Goal: Information Seeking & Learning: Understand process/instructions

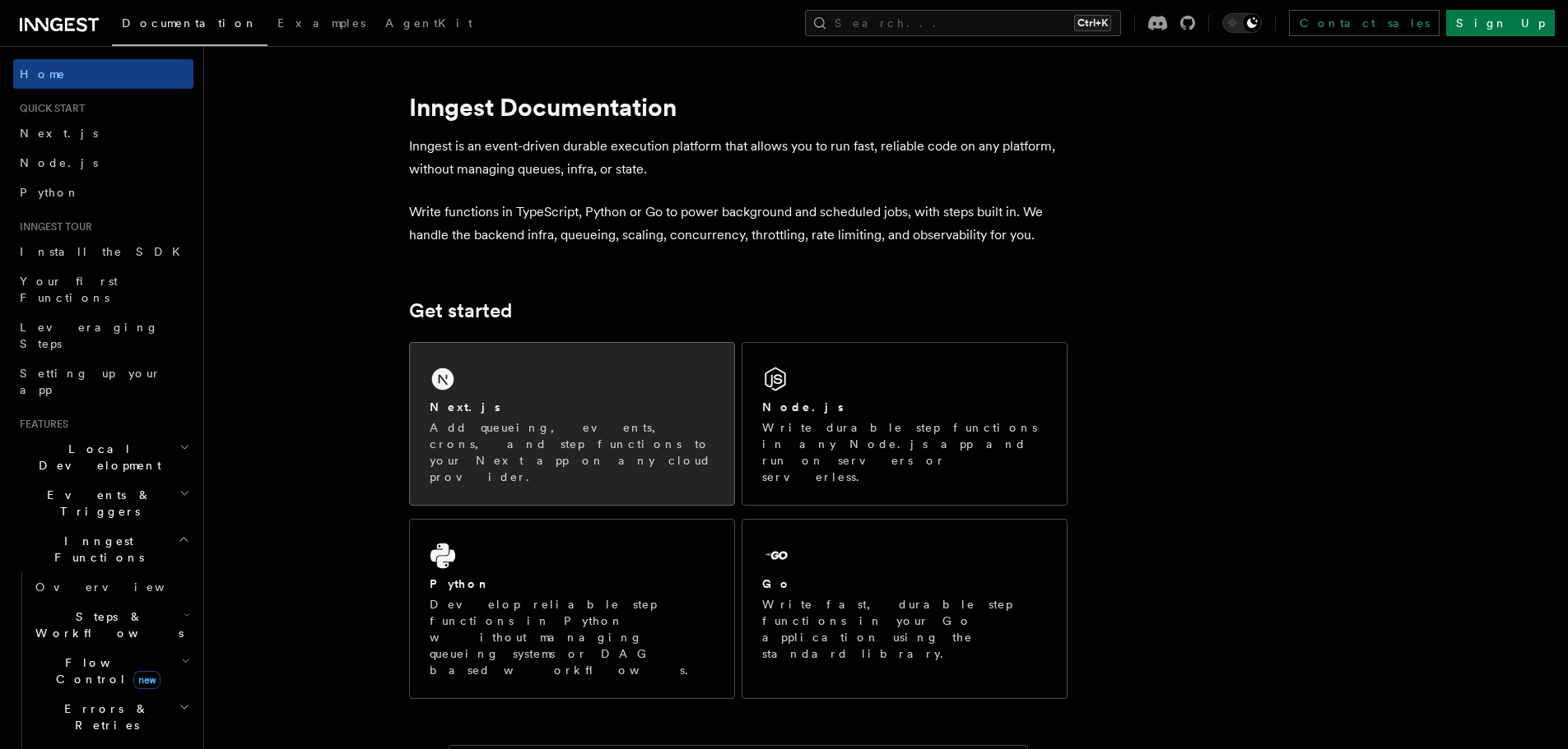
click at [495, 436] on p "Add queueing, events, crons, and step functions to your Next app on any cloud p…" at bounding box center [572, 453] width 285 height 66
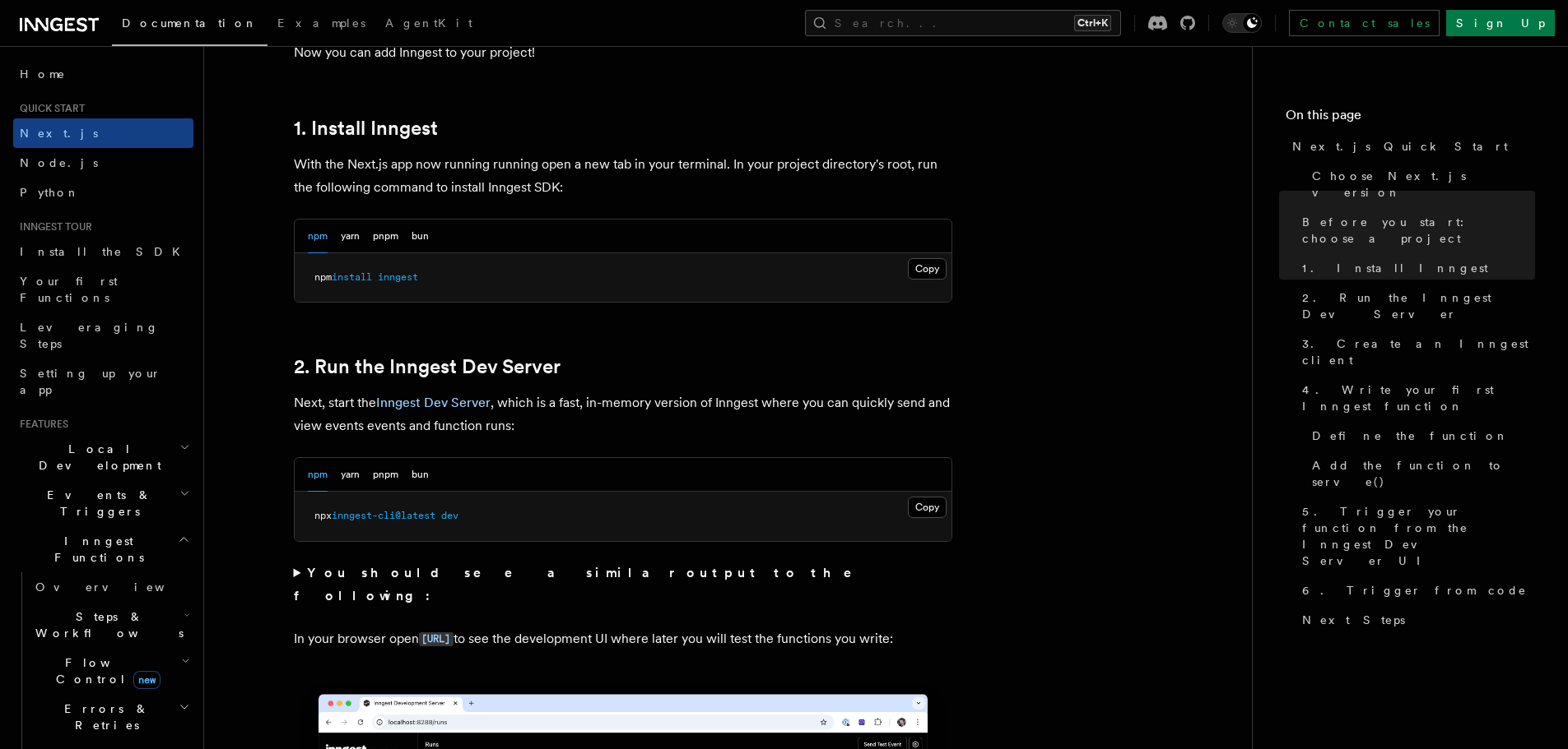
scroll to position [874, 0]
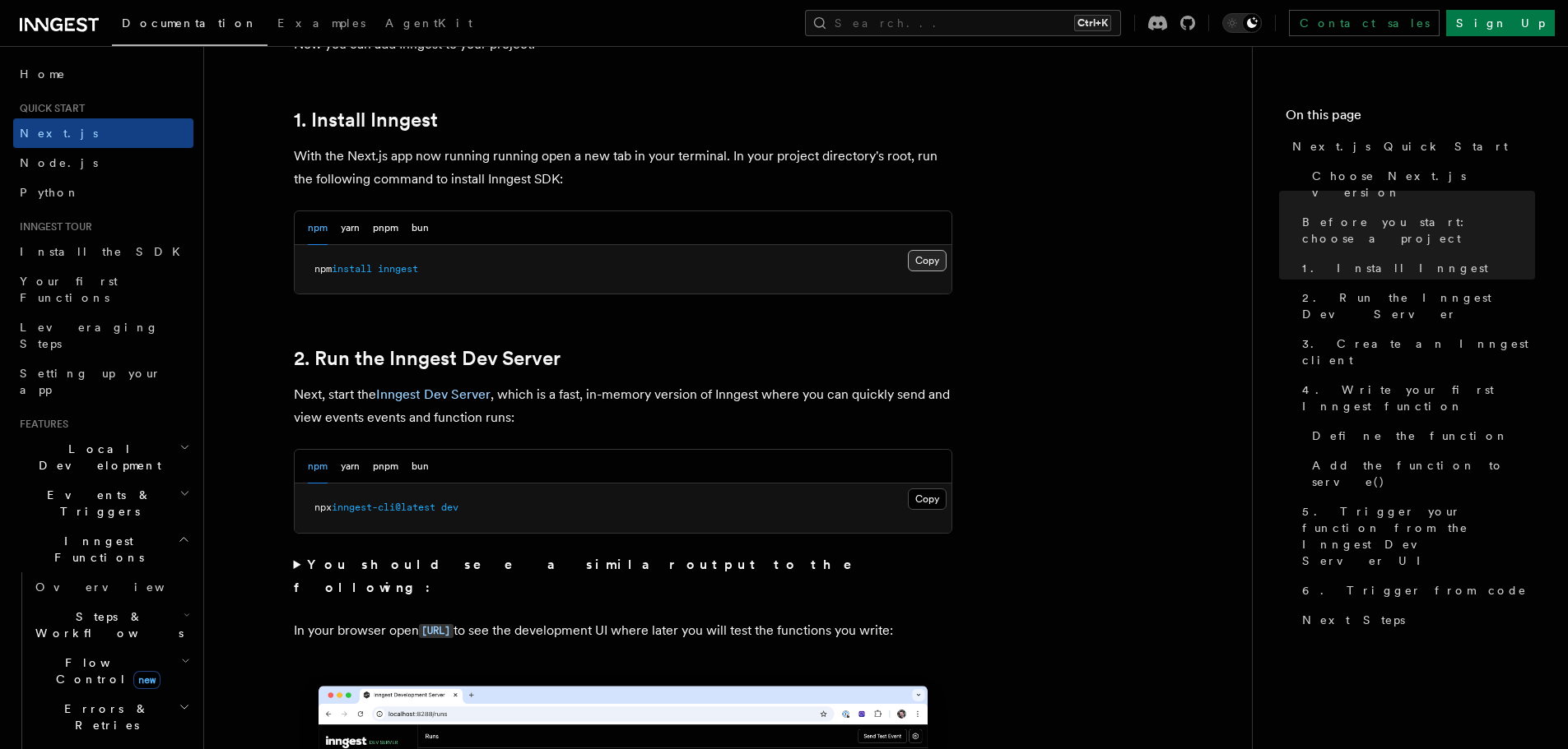
click at [930, 260] on button "Copy Copied" at bounding box center [927, 261] width 39 height 21
click at [929, 493] on button "Copy Copied" at bounding box center [927, 500] width 39 height 21
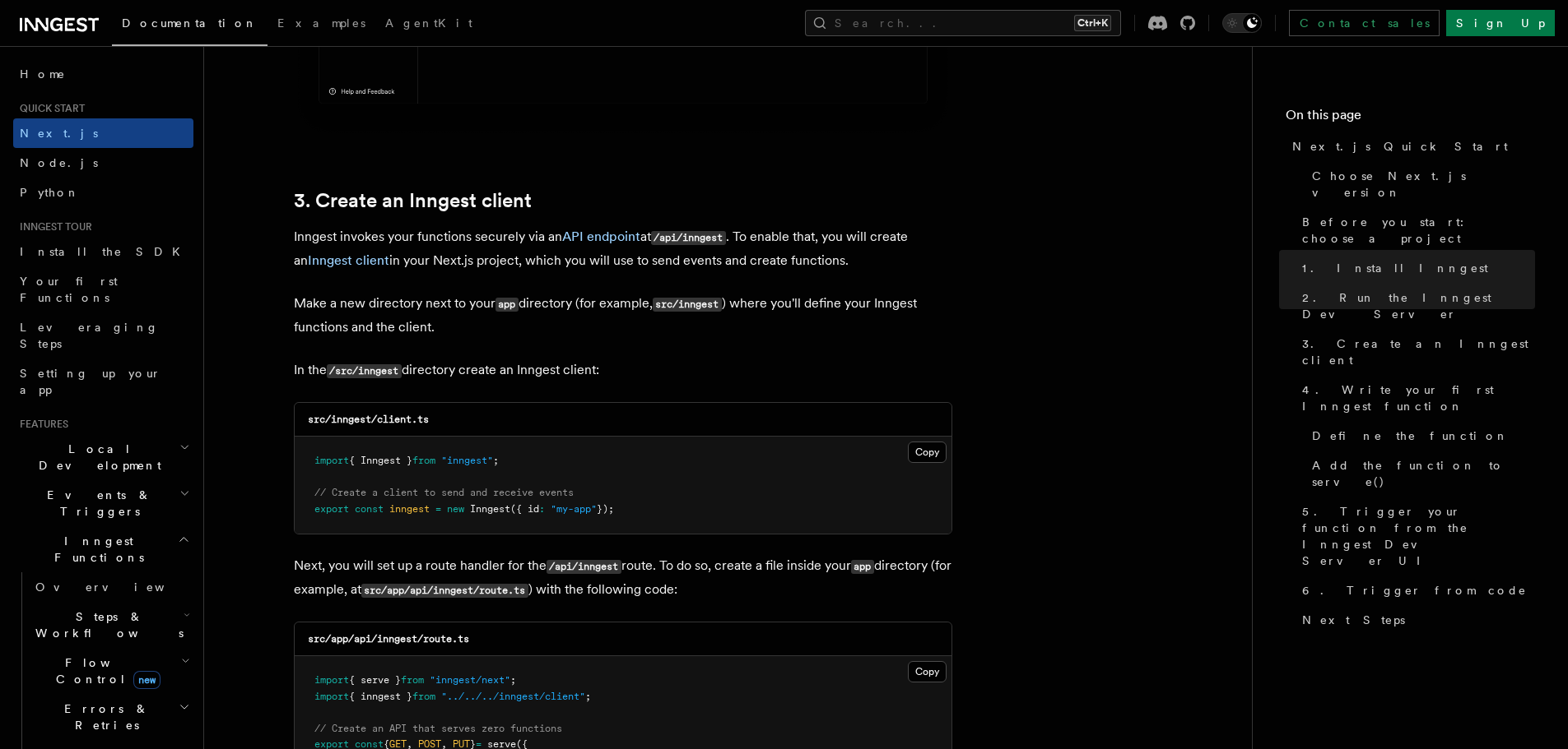
scroll to position [1852, 0]
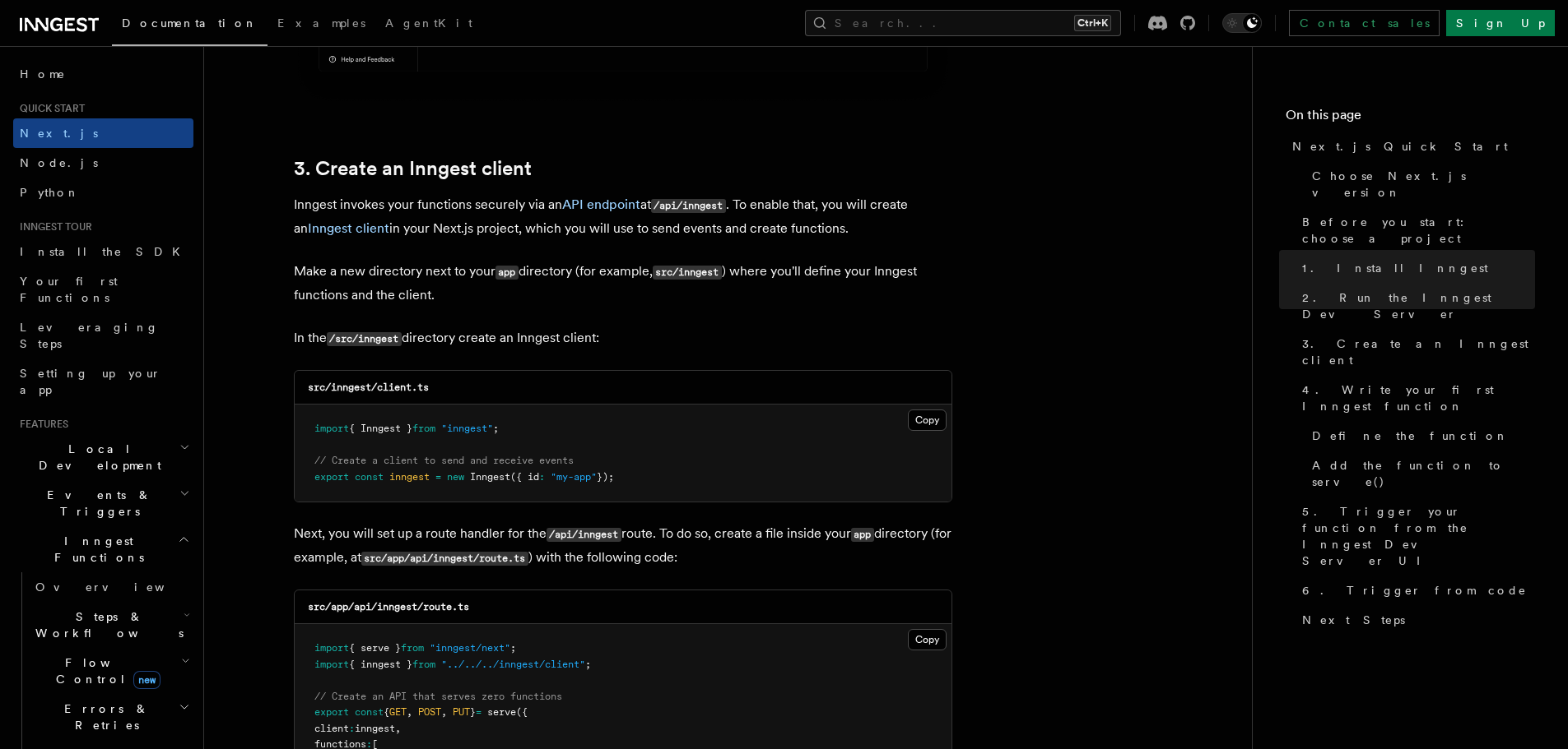
click at [340, 382] on code "src/inngest/client.ts" at bounding box center [368, 388] width 121 height 12
copy code "inngest"
drag, startPoint x: 440, startPoint y: 385, endPoint x: 378, endPoint y: 388, distance: 62.1
click at [378, 388] on div "src/inngest/client.ts" at bounding box center [623, 388] width 657 height 34
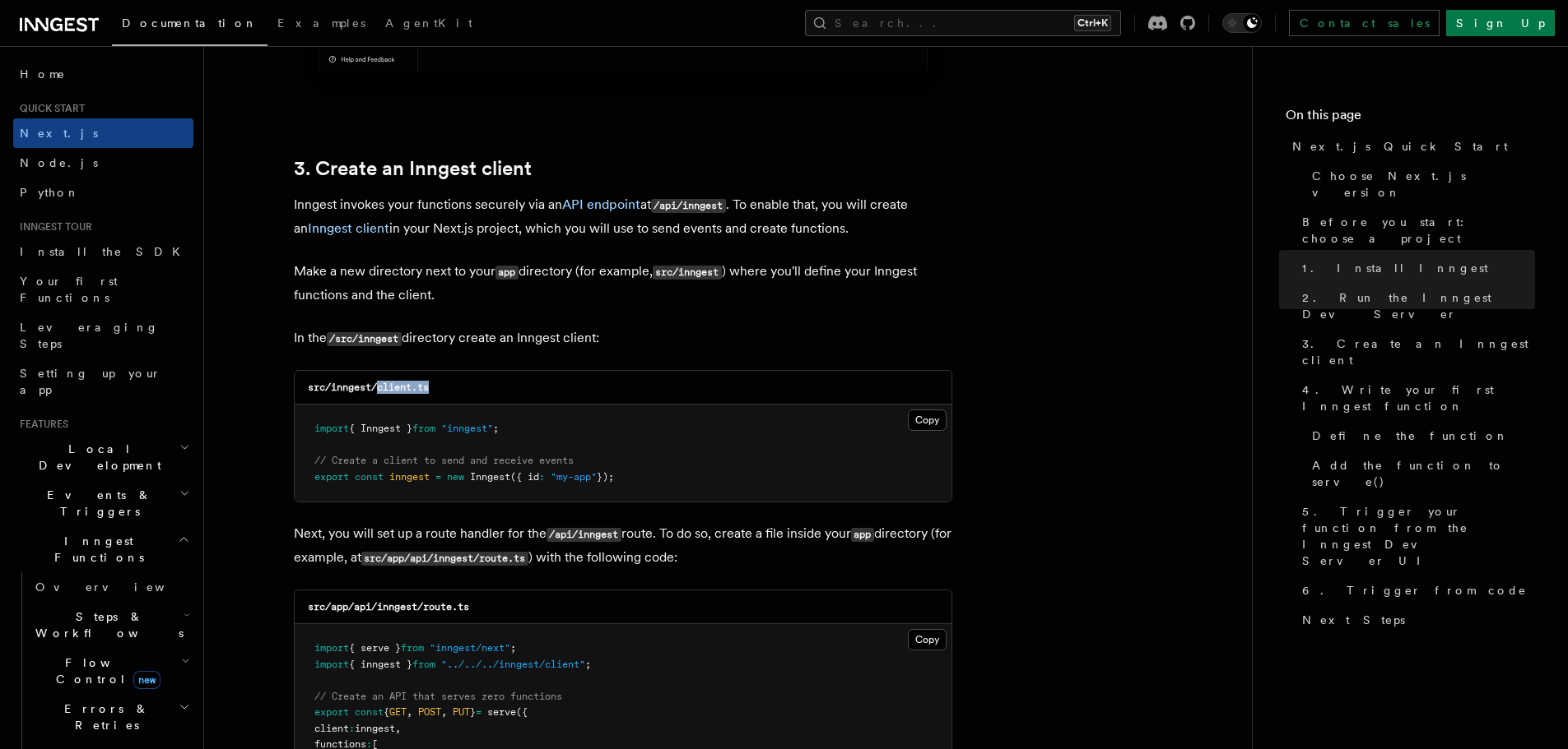
copy code "client.ts"
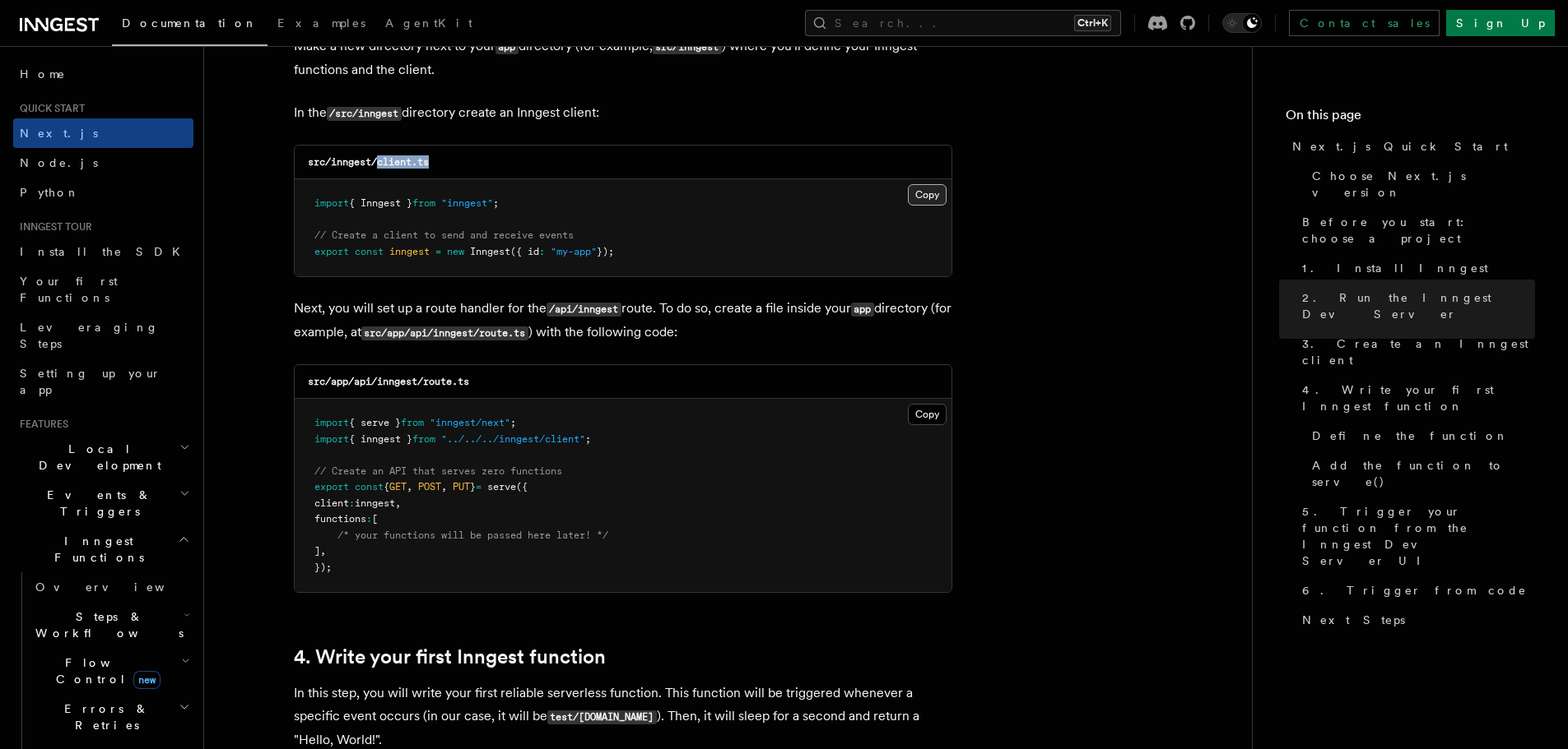
click at [927, 198] on button "Copy Copied" at bounding box center [927, 195] width 39 height 21
click at [403, 315] on p "Next, you will set up a route handler for the /api/inngest route. To do so, cre…" at bounding box center [623, 320] width 659 height 48
click at [404, 380] on code "src/app/api/inngest/route.ts" at bounding box center [389, 382] width 162 height 12
copy code "inngest"
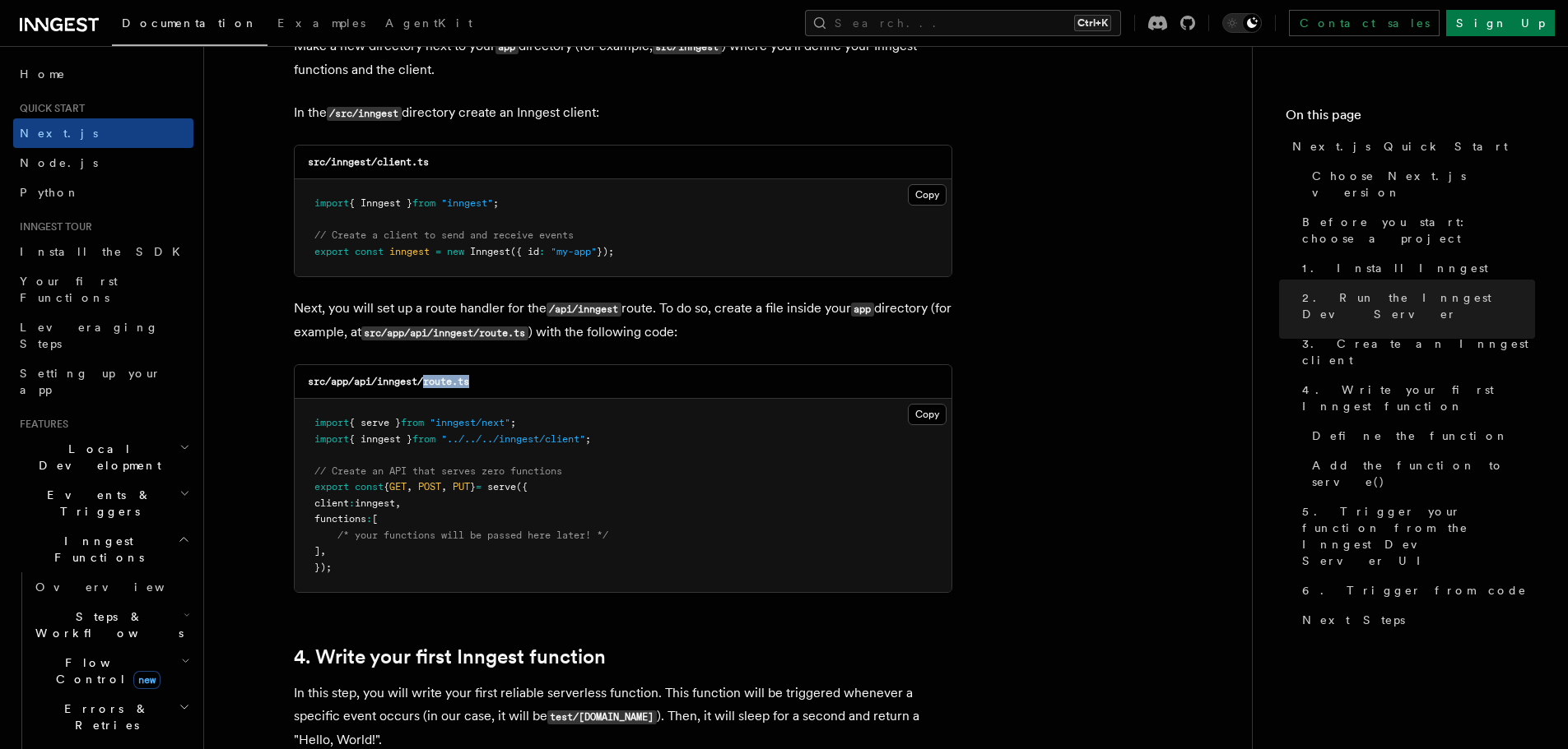
drag, startPoint x: 483, startPoint y: 380, endPoint x: 424, endPoint y: 387, distance: 59.4
click at [424, 387] on div "src/app/api/inngest/route.ts" at bounding box center [623, 382] width 657 height 34
copy code "route.ts"
click at [930, 421] on button "Copy Copied" at bounding box center [927, 415] width 39 height 21
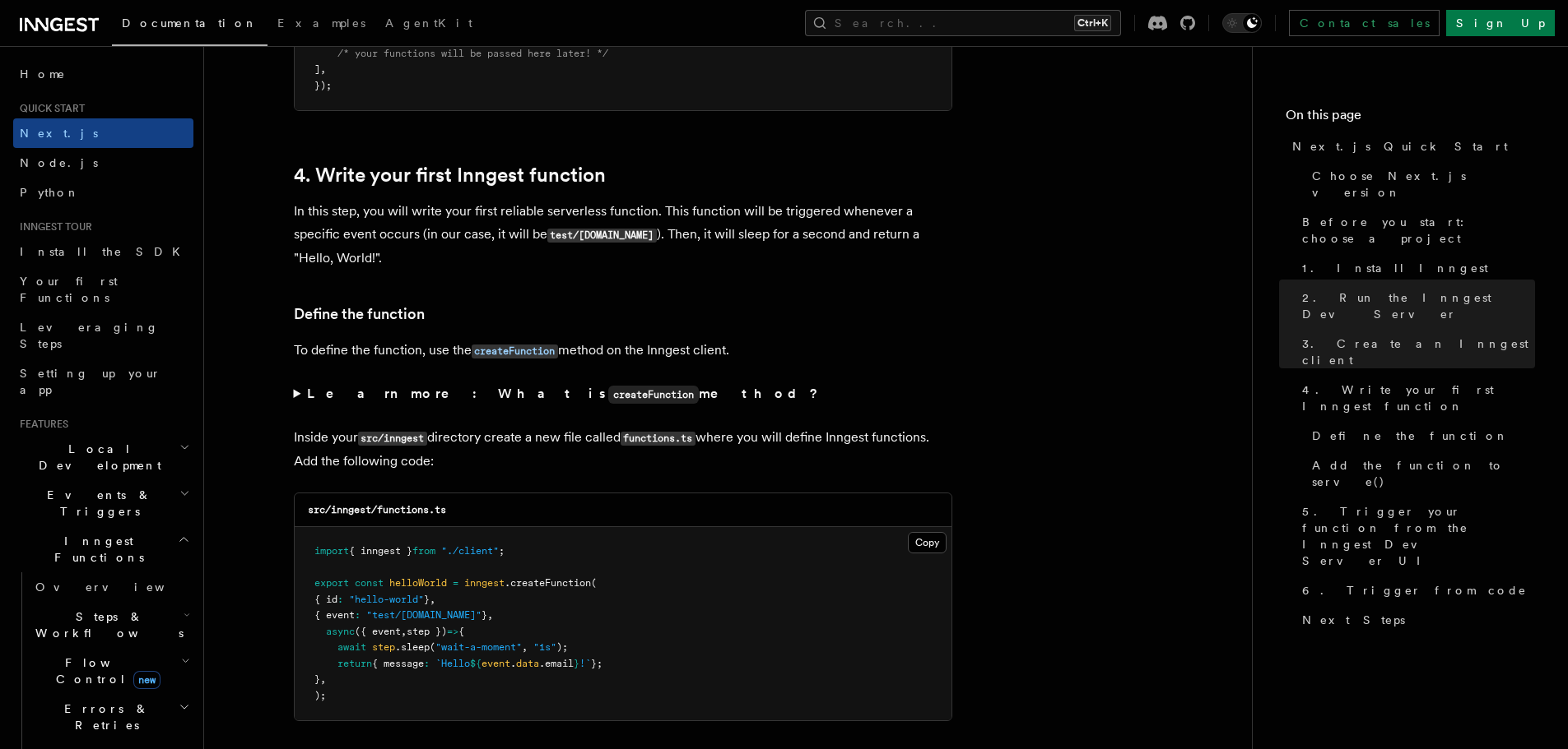
scroll to position [2560, 0]
drag, startPoint x: 455, startPoint y: 510, endPoint x: 378, endPoint y: 511, distance: 77.0
click at [378, 511] on div "src/inngest/functions.ts" at bounding box center [623, 509] width 657 height 34
copy code "functions.ts"
click at [915, 543] on button "Copy Copied" at bounding box center [927, 543] width 39 height 21
